Goal: Task Accomplishment & Management: Complete application form

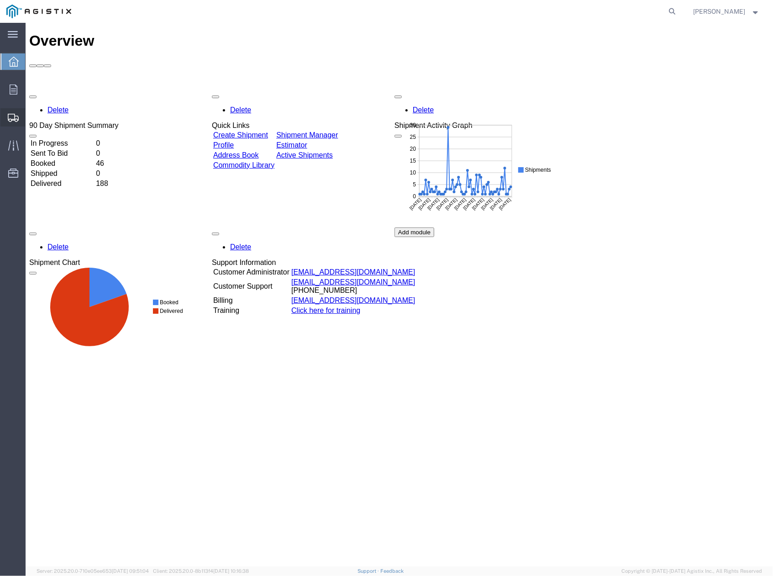
click at [0, 0] on span "Create Shipment" at bounding box center [0, 0] width 0 height 0
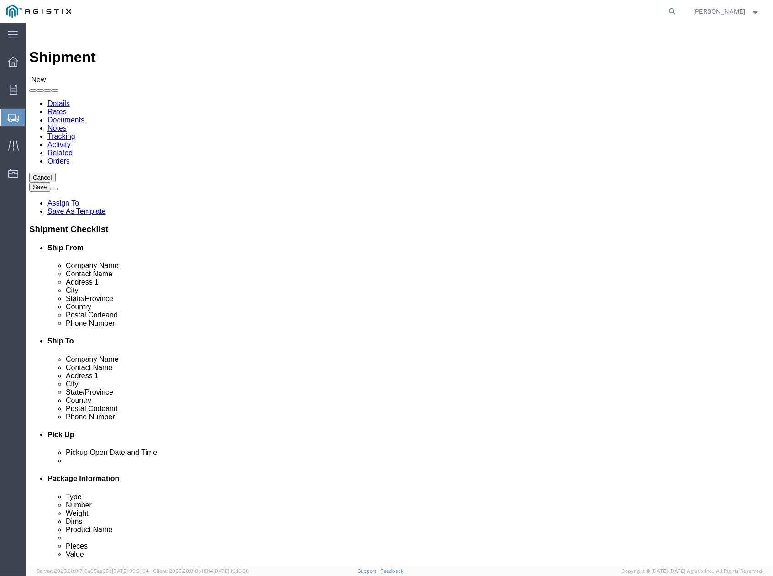
select select
click select "Select [PERSON_NAME] PRECAST PG&E"
select select "9596"
click select "Select JENSEN PRECAST PG&E"
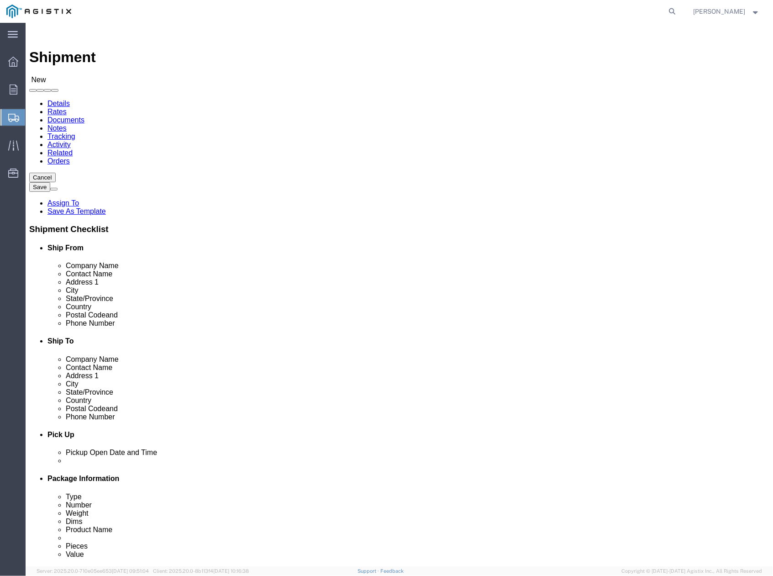
select select
click select "Select All Others Fremont DC Fresno DC Wheatland DC"
select select "19740"
click select "Select All Others Fremont DC Fresno DC Wheatland DC"
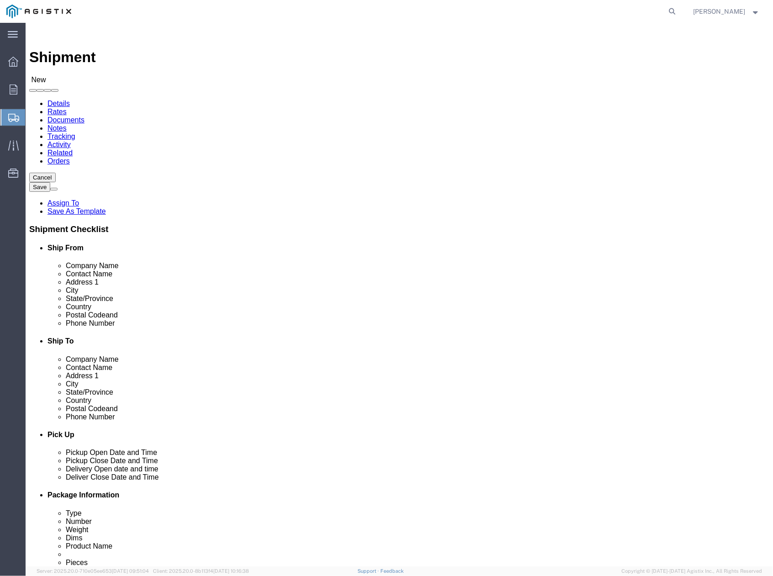
click input "text"
type input "Jensen Pr"
click p "- JENSEN PRECAST - (Esme Melgarejo) 12101 Brandt Road, Lockeford, CA, 95237, US"
select select "CA"
type input "JENSEN PRECAST"
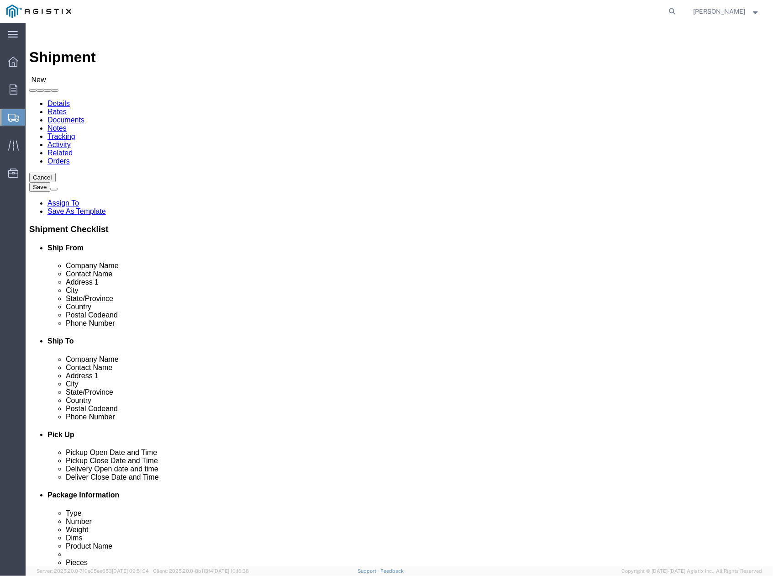
click input "text"
type input "PG&E Jobsite"
click input "text"
paste input "Dakota Reynolds"
type input "Dakota Reynolds"
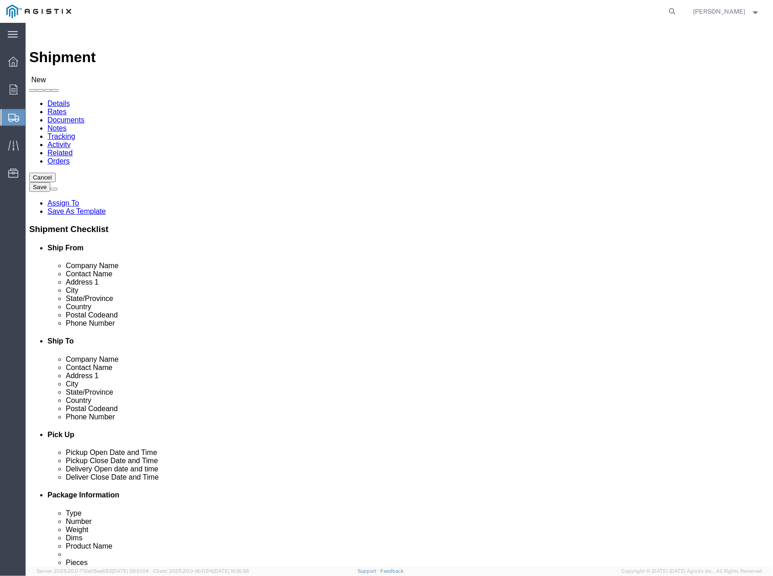
click input "text"
paste input "785 Darrell Rd."
type input "785 Darrell Rd."
click input "text"
paste input "Hillsborough"
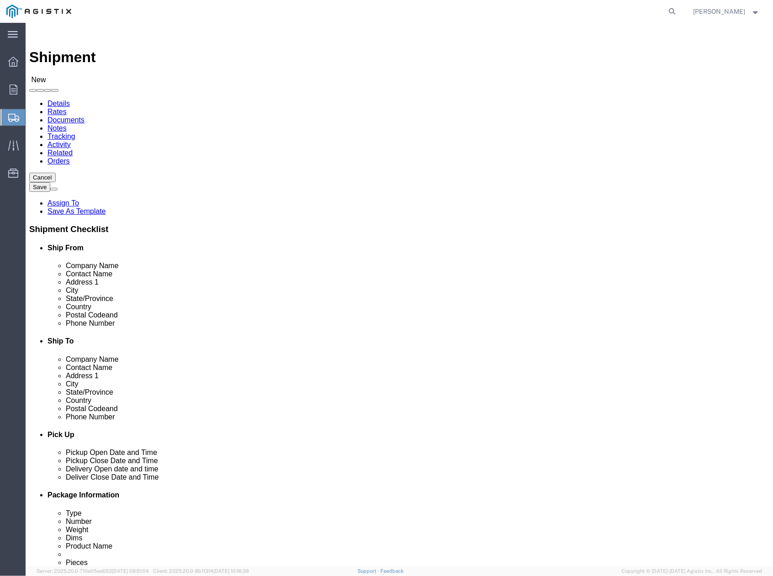
type input "Hillsborough"
click input "Postal Code"
type input "94010"
click input "text"
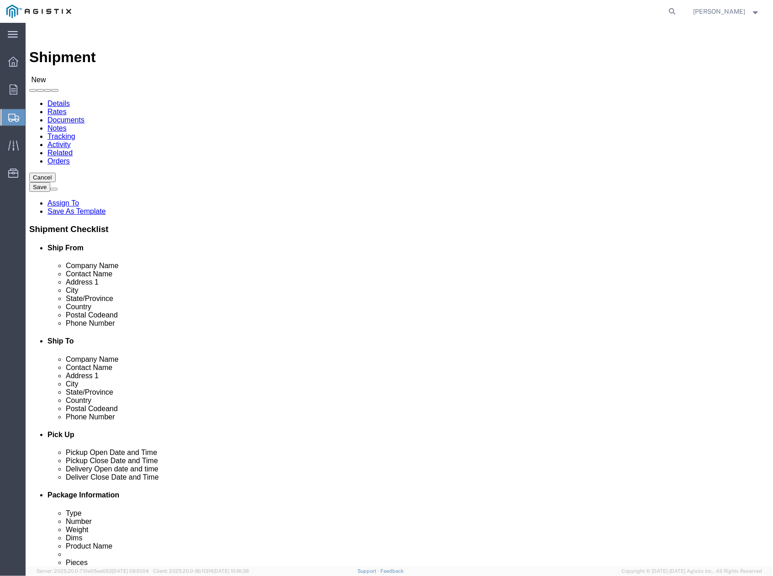
paste input "415-302-1363|"
type input "415-302-1363|"
click input "text"
paste input "DOR7@pge.com"
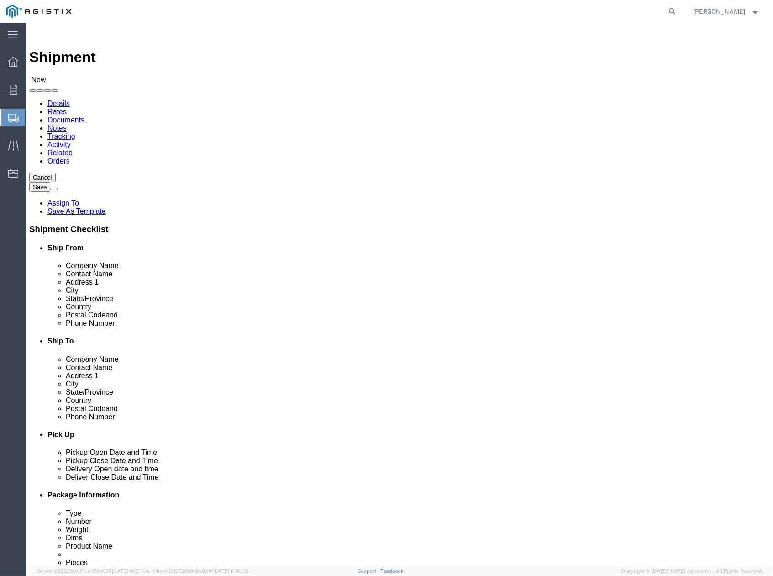
type input "DOR7@pge.com"
click input "checkbox"
checkbox input "true"
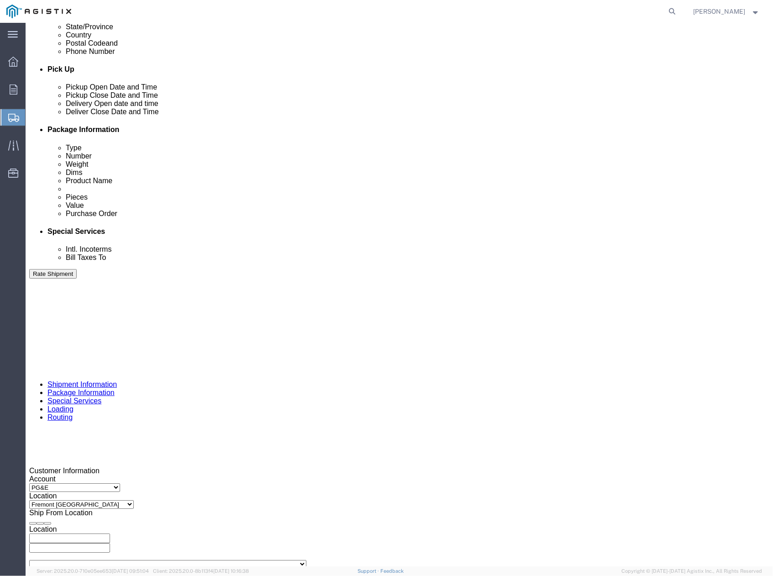
scroll to position [426, 0]
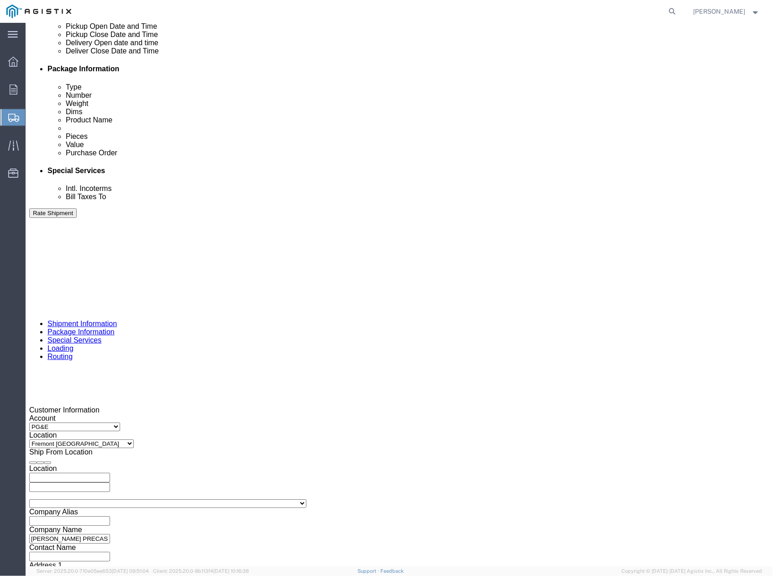
click div "Oct 01 2025 9:00 AM"
click div "Pickup Date: Pickup Start Date Pickup Start Time Pickup Open Date and Time Oct …"
click div
click button "Apply"
click div
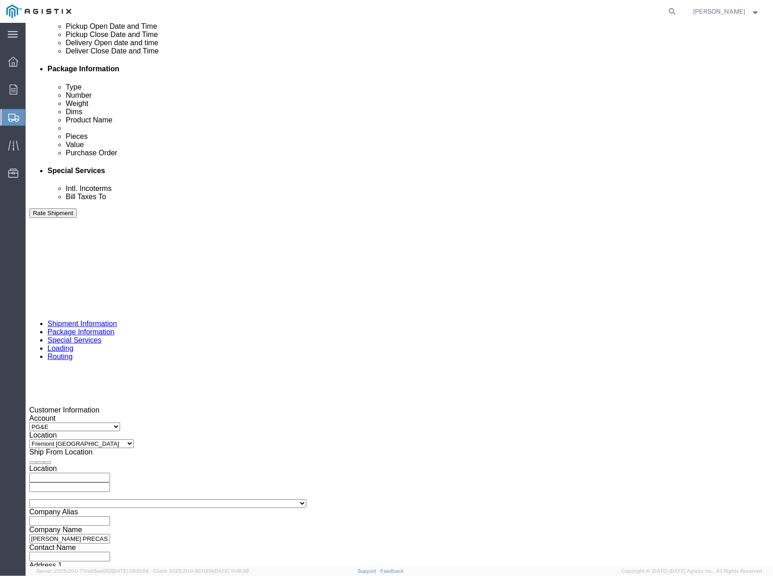
click button "Apply"
click input "text"
paste input "3501423746"
type input "3501423746"
click select "Select Account Type Activity ID Airline Appointment Number ASN Batch Request # …"
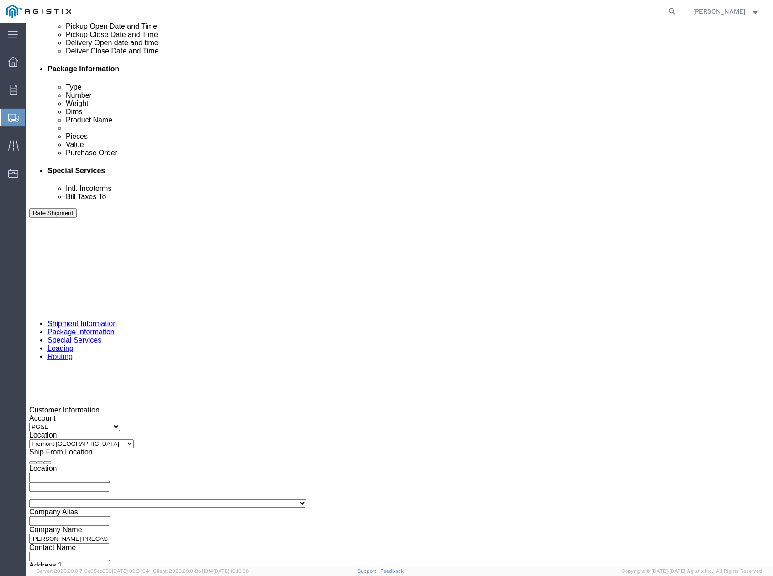
select select "SHIPMENTIDNUM"
click select "Select Account Type Activity ID Airline Appointment Number ASN Batch Request # …"
click input "text"
paste input "413366"
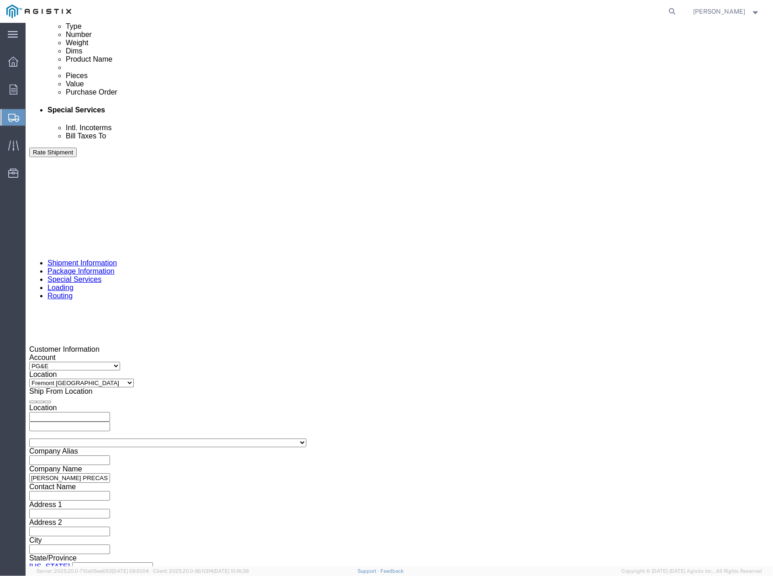
scroll to position [513, 0]
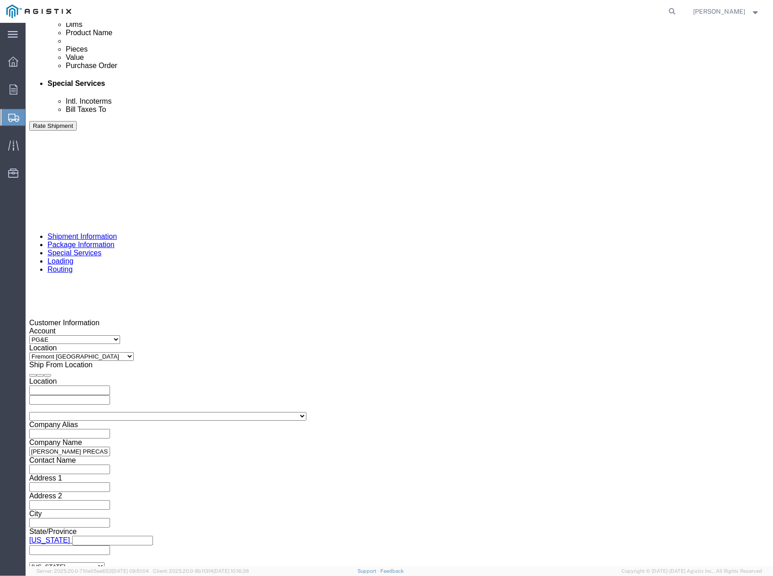
type input "413366"
click button "Continue"
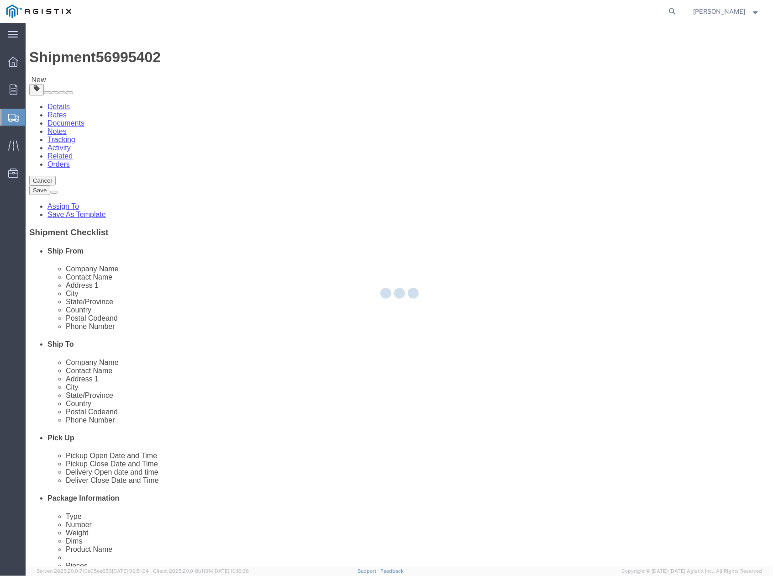
select select "CBOX"
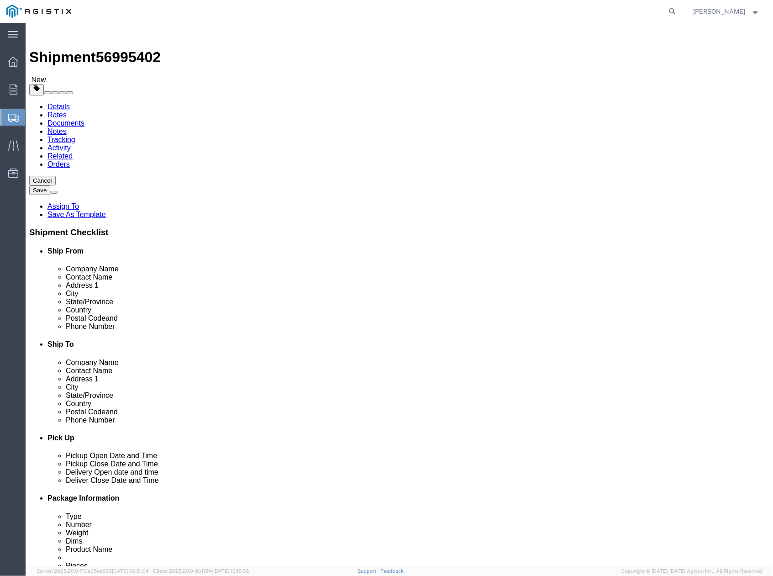
click img
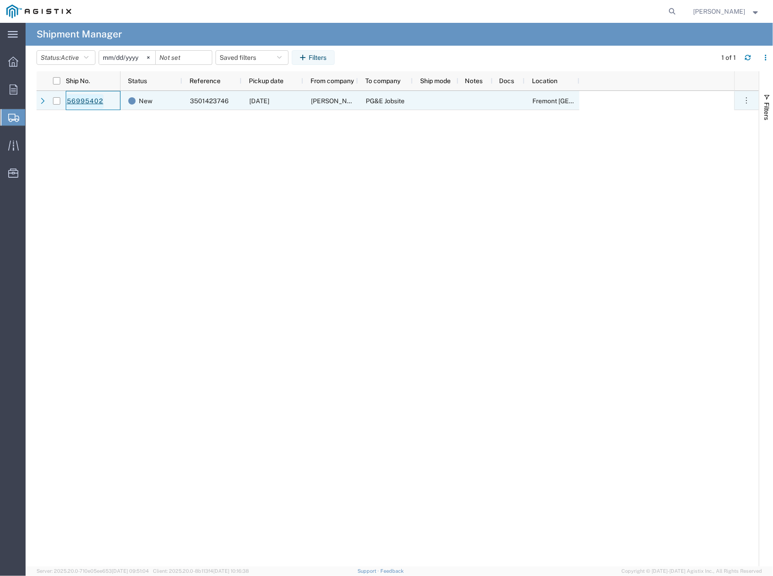
click at [73, 101] on link "56995402" at bounding box center [84, 101] width 37 height 15
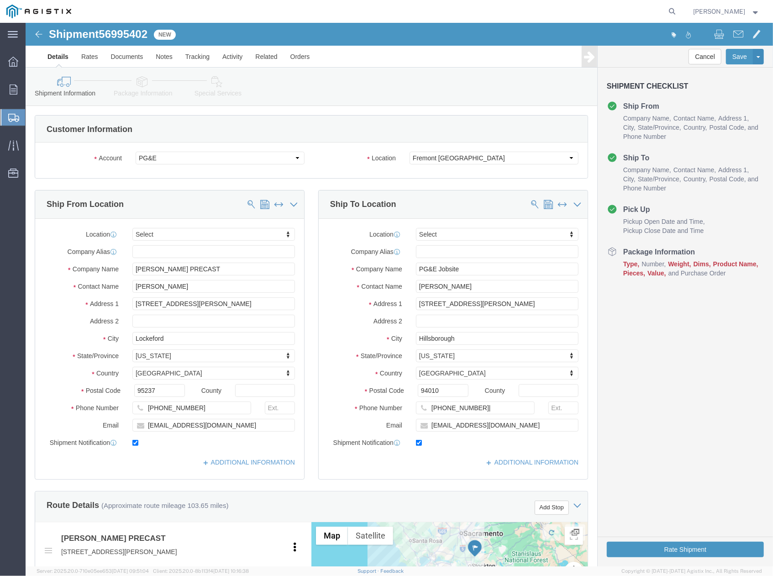
select select
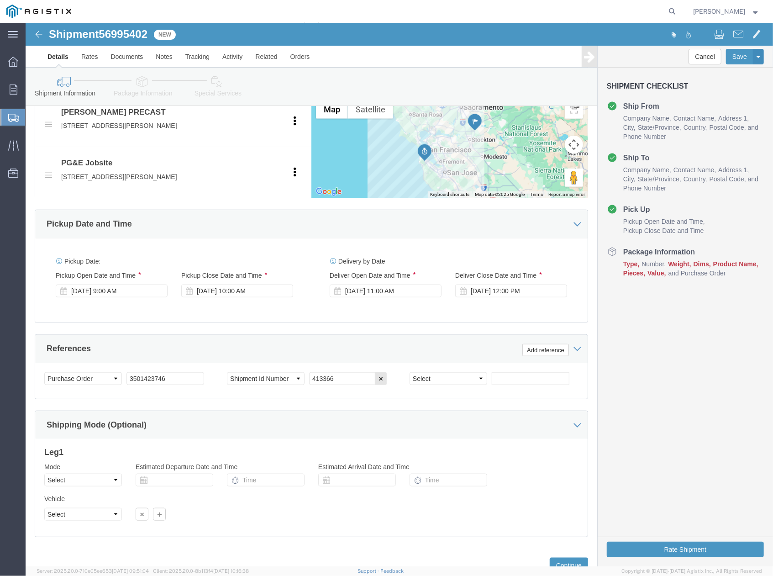
scroll to position [464, 0]
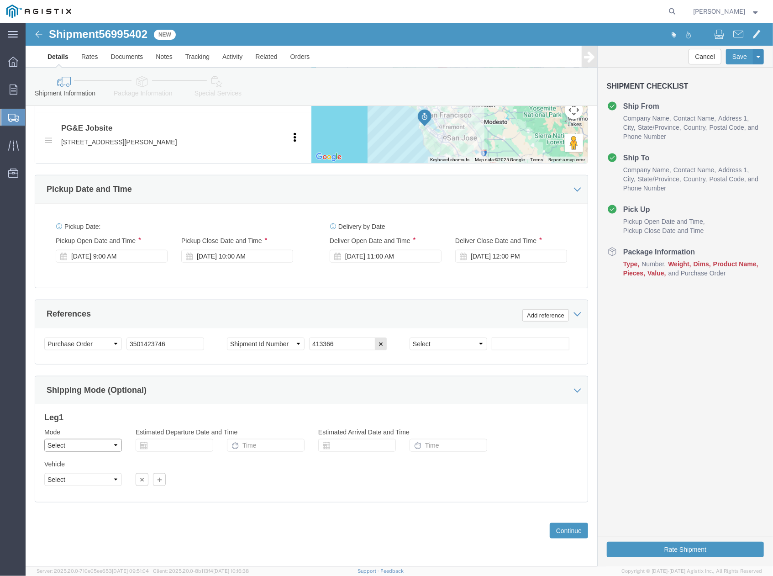
click select "Select Air Less than Truckload Multi-Leg Ocean Freight Rail Small Parcel Truckl…"
select select "TL"
click select "Select Air Less than Truckload Multi-Leg Ocean Freight Rail Small Parcel Truckl…"
click select "Select 1-Ton (PSS) 10 Wheel 10 Yard Dump Truck 20 Yard Dump Truck Bobtail Botto…"
select select "FLBD"
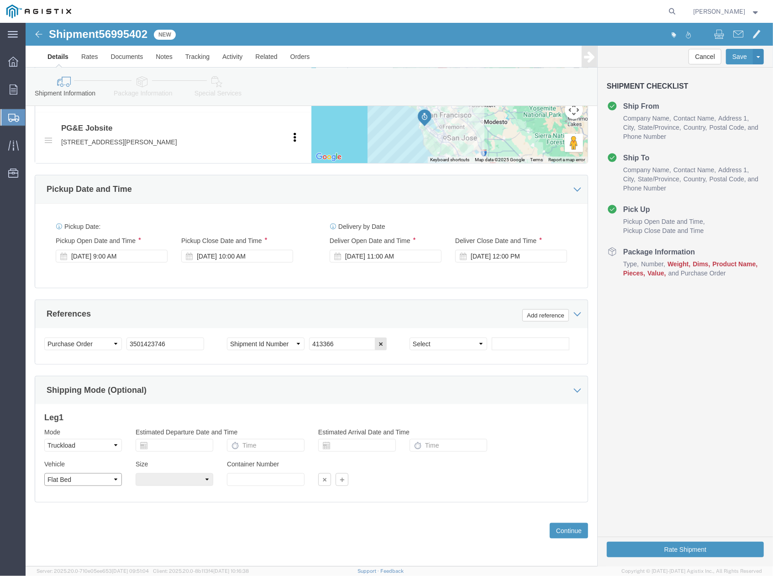
click select "Select 1-Ton (PSS) 10 Wheel 10 Yard Dump Truck 20 Yard Dump Truck Bobtail Botto…"
click button "Continue"
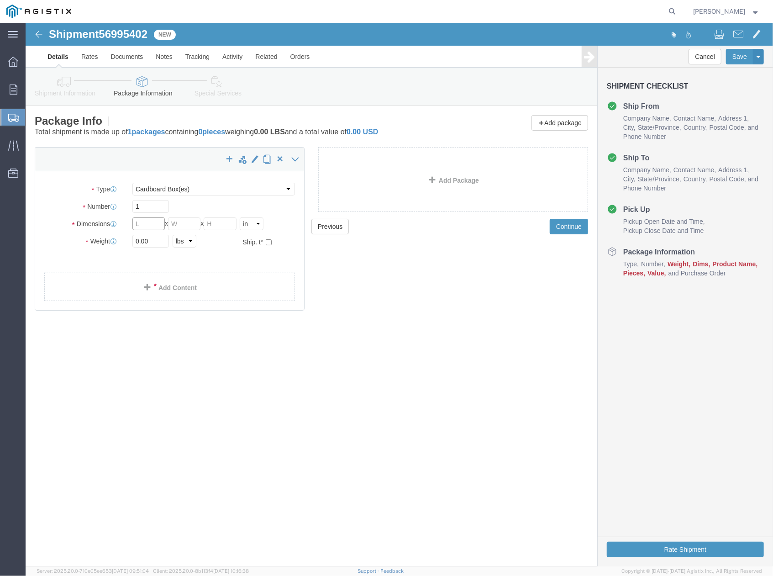
click div "Package Type Select Bulk Bundle(s) Cardboard Box(es) Carton(s) Crate(s) Drum(s)…"
type input "48"
click input "text"
type input "45"
click input "text"
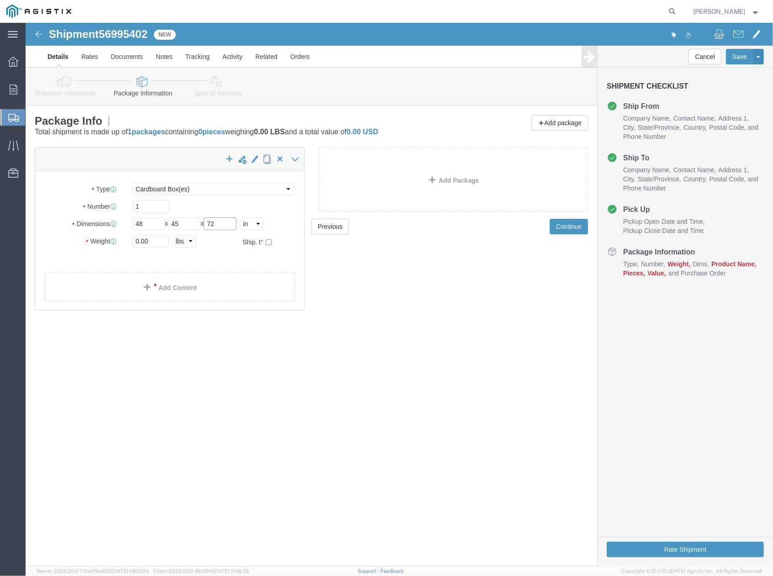
type input "72"
drag, startPoint x: 133, startPoint y: 217, endPoint x: 109, endPoint y: 217, distance: 24.6
click input "0.00"
drag, startPoint x: 135, startPoint y: 222, endPoint x: 111, endPoint y: 225, distance: 23.9
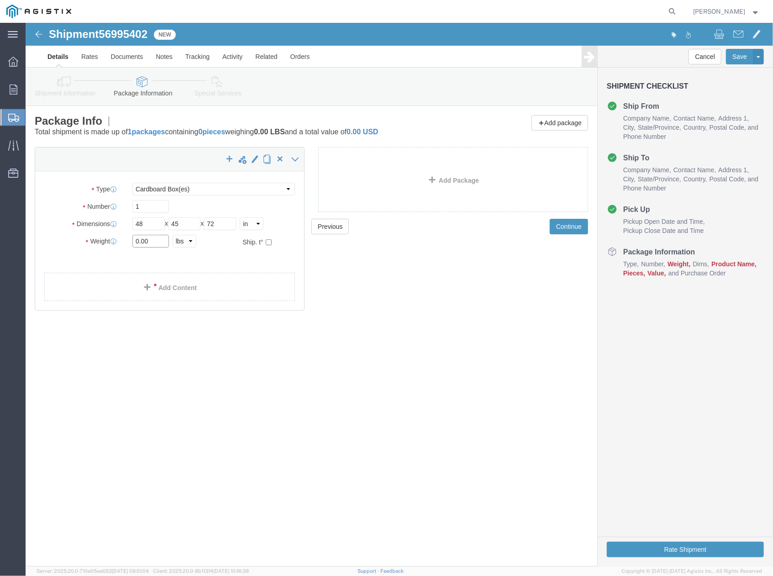
click input "0.00"
type input "17500"
click link "Add Content"
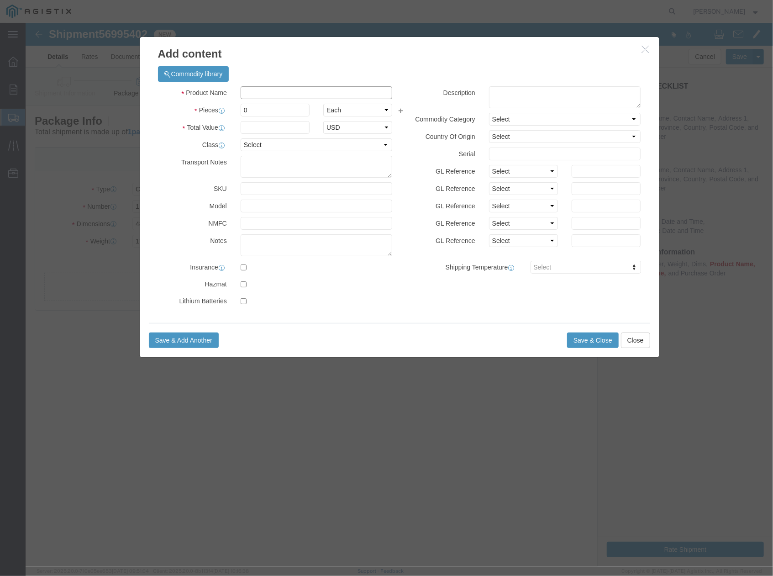
click input "text"
type input "# 6 TRANS HVT ASSEMBLY"
click div "Product Name # 6 TRANS HVT ASSEMBLY Pieces 0 Select Bag Barrels 100Board Feet B…"
drag, startPoint x: 234, startPoint y: 91, endPoint x: 218, endPoint y: 94, distance: 16.4
click div "Product Name # 6 TRANS HVT ASSEMBLY Pieces 0 Select Bag Barrels 100Board Feet B…"
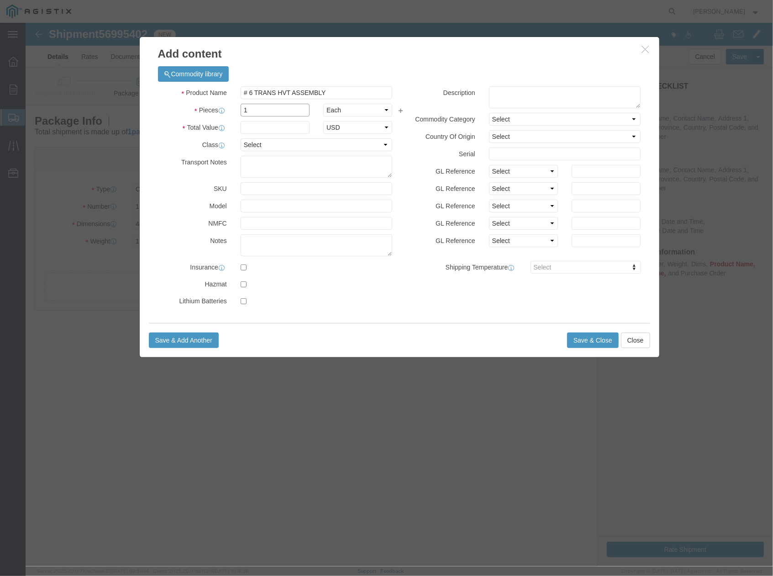
type input "1"
click input "text"
type input "1"
select select "USD"
click input "text"
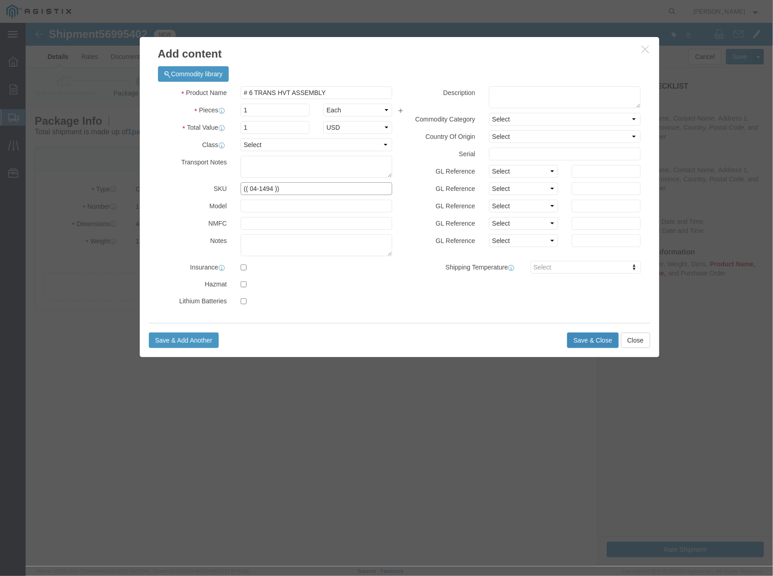
type input "(( 04-1494 ))"
click button "Save & Close"
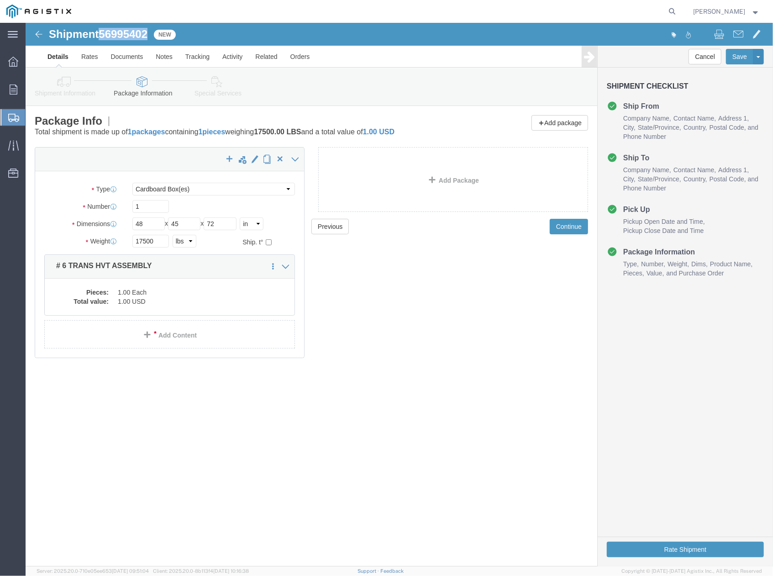
drag, startPoint x: 80, startPoint y: 11, endPoint x: 125, endPoint y: 12, distance: 44.3
click span "56995402"
copy span "56995402"
click button "Rate Shipment"
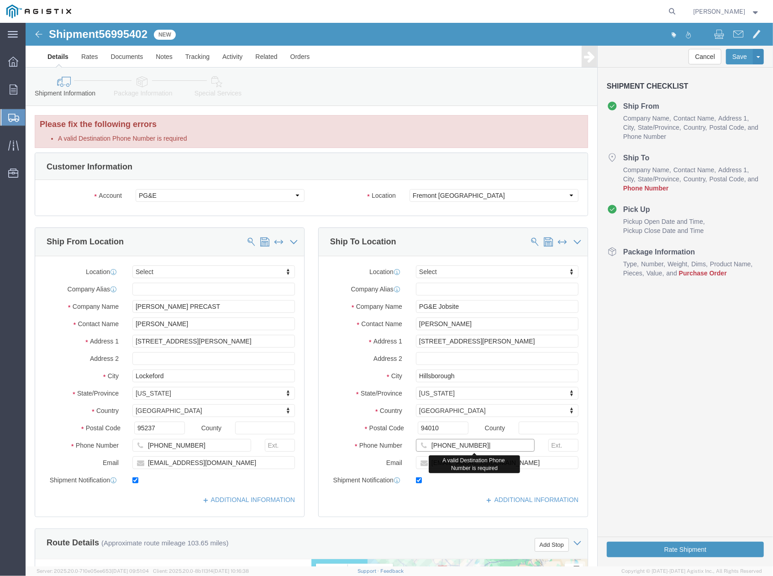
click input "415-302-1363|"
type input "415-302-1363"
click button "Rate Shipment"
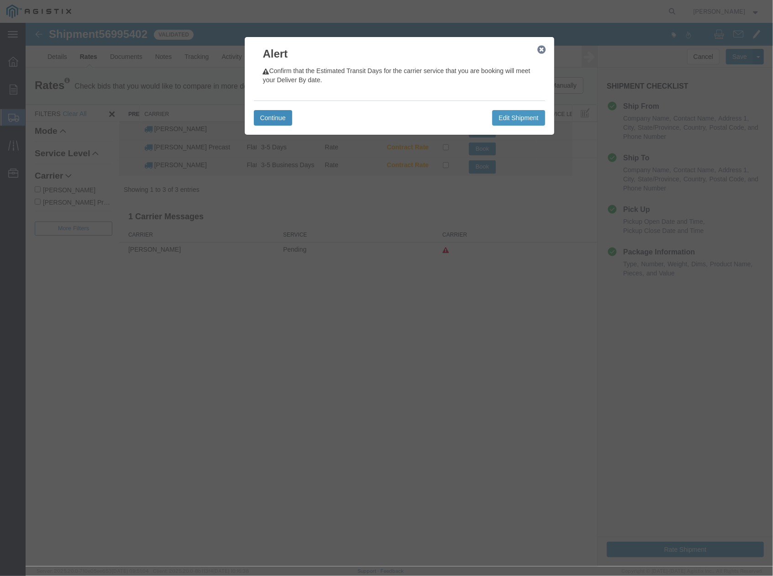
click at [276, 119] on button "Continue" at bounding box center [272, 118] width 38 height 16
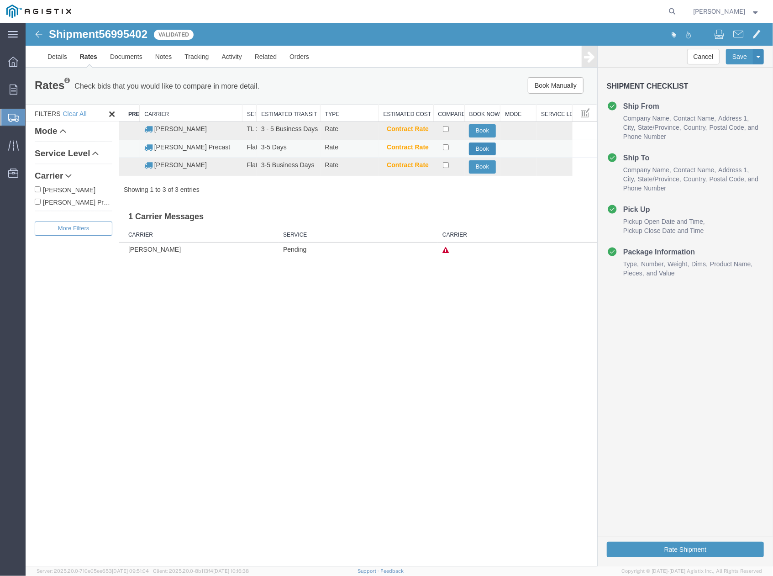
click at [480, 150] on button "Book" at bounding box center [481, 148] width 27 height 13
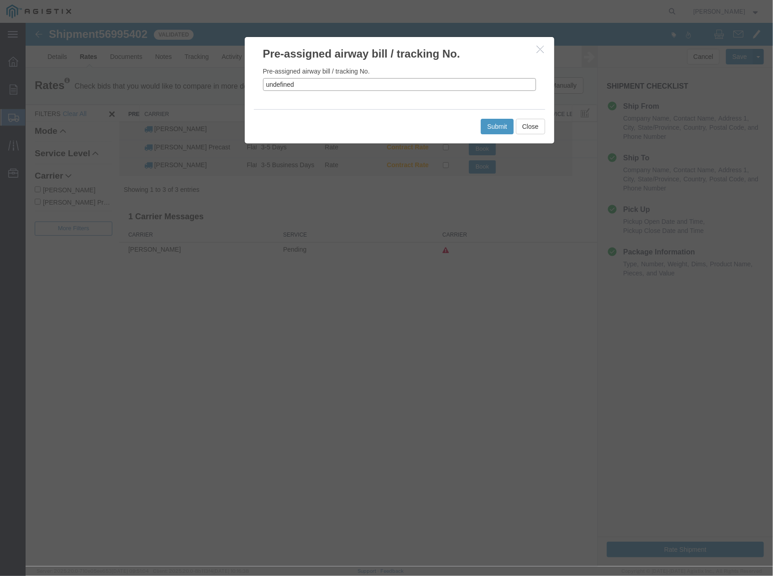
drag, startPoint x: 306, startPoint y: 84, endPoint x: 254, endPoint y: 91, distance: 52.5
click at [254, 91] on div "Pre-assigned airway bill / tracking No. undefined" at bounding box center [398, 84] width 309 height 47
paste input "56995402"
type input "56995402"
click at [491, 126] on button "Submit" at bounding box center [496, 126] width 33 height 16
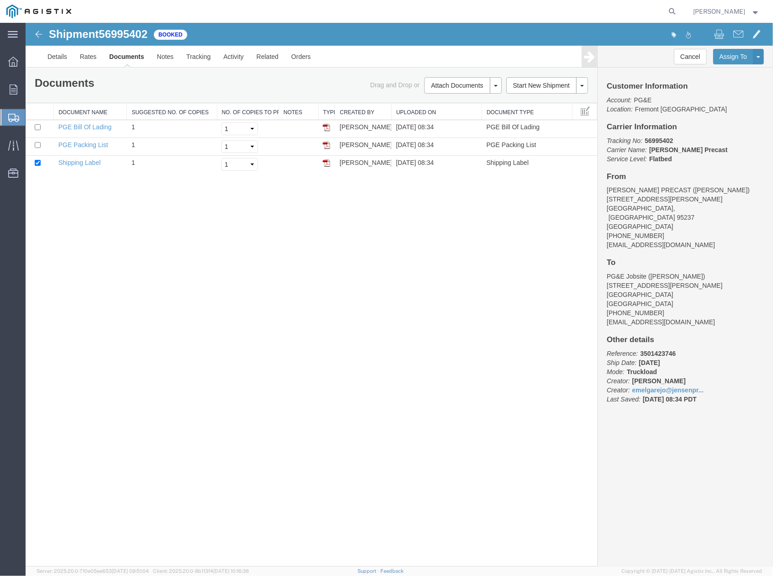
click at [498, 315] on div "Shipment 56995402 3 of 3 Booked Details Rates Documents Notes Tracking Activity…" at bounding box center [398, 293] width 747 height 543
